Goal: Register for event/course

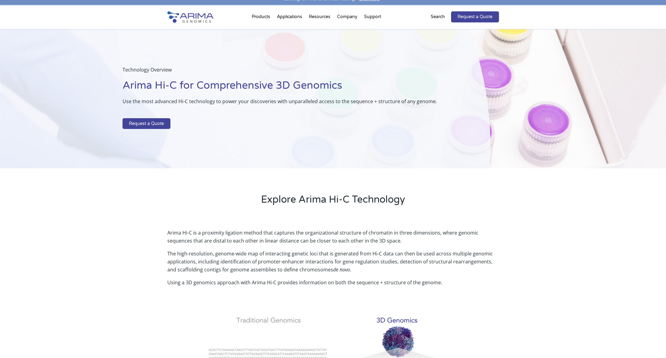
scroll to position [8, 0]
click at [343, 57] on link "Bioinformatics Course – NEW" at bounding box center [342, 56] width 61 height 21
click at [336, 71] on link "Webinars & Events" at bounding box center [342, 73] width 61 height 12
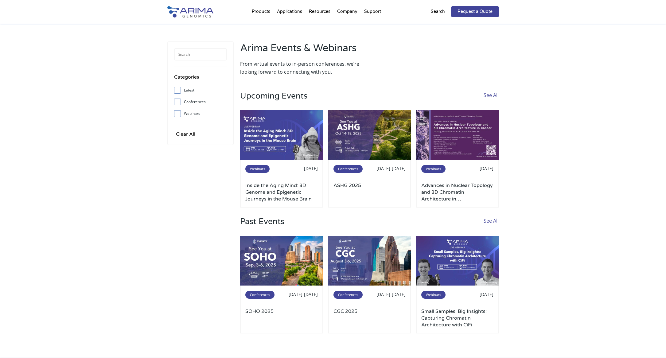
click at [496, 94] on link "See All" at bounding box center [491, 100] width 15 height 19
